Goal: Navigation & Orientation: Find specific page/section

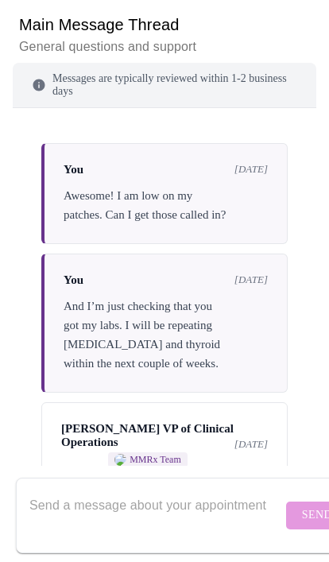
scroll to position [12306, 0]
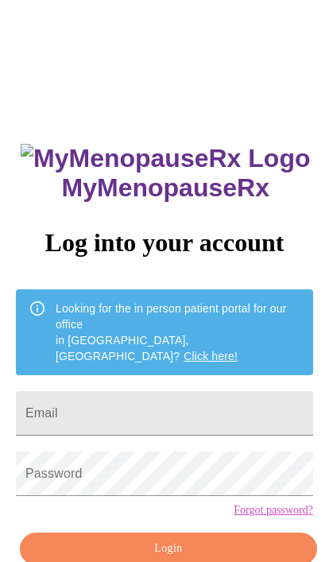
scroll to position [87, 0]
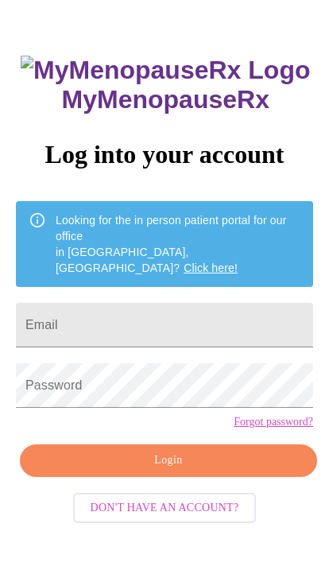
click at [246, 304] on input "Email" at bounding box center [164, 326] width 297 height 45
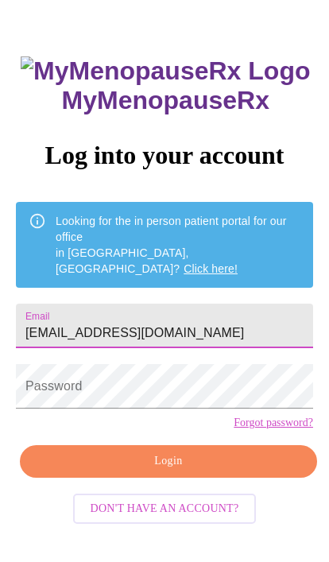
type input "[EMAIL_ADDRESS][DOMAIN_NAME]"
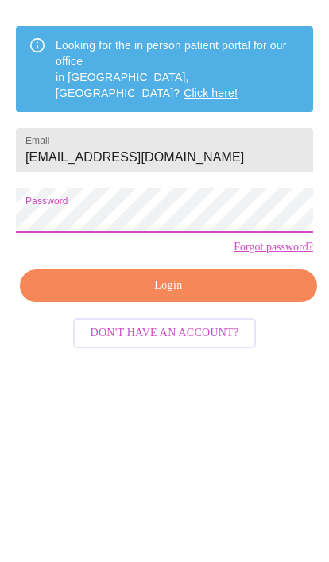
click at [292, 451] on span "Login" at bounding box center [168, 461] width 261 height 20
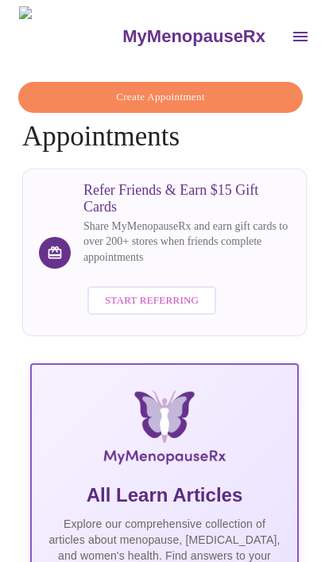
click at [281, 35] on button "open drawer" at bounding box center [300, 36] width 38 height 38
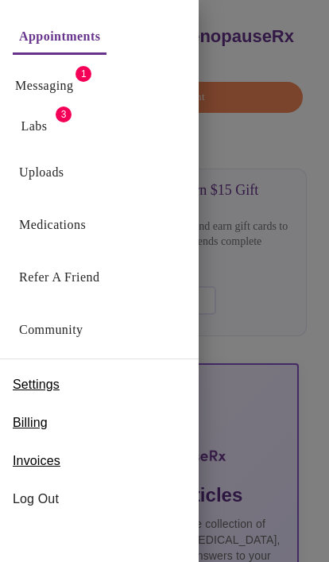
click at [44, 88] on link "Messaging" at bounding box center [44, 86] width 58 height 22
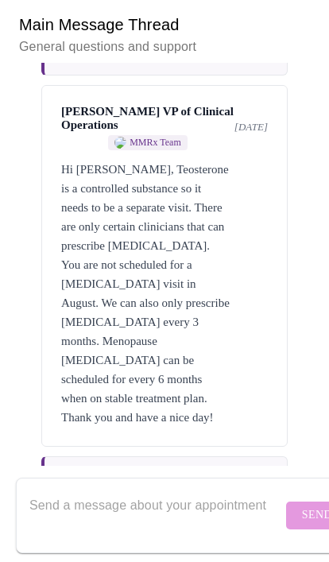
scroll to position [10494, 0]
